Goal: Task Accomplishment & Management: Manage account settings

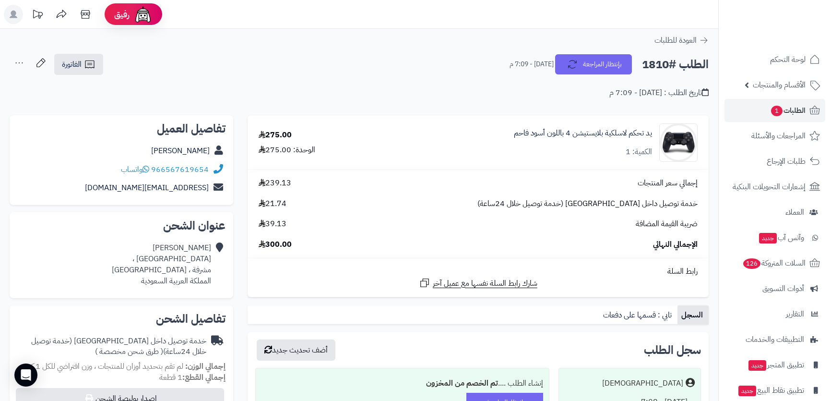
scroll to position [43, 0]
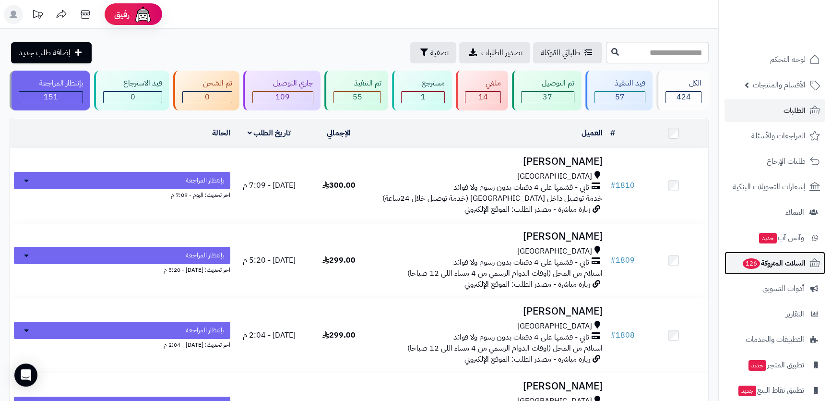
click at [786, 266] on span "السلات المتروكة 126" at bounding box center [774, 262] width 64 height 13
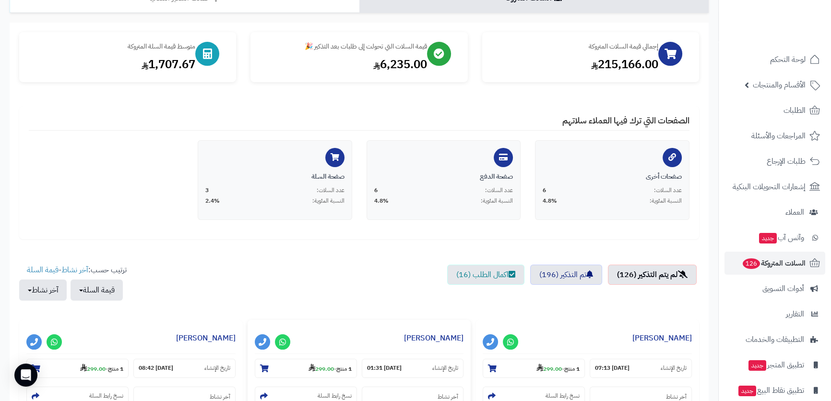
scroll to position [131, 0]
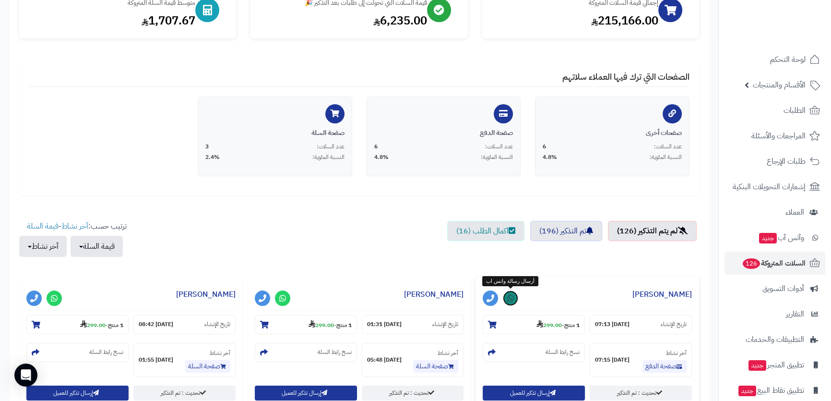
click at [509, 302] on link at bounding box center [510, 297] width 15 height 15
